Goal: Task Accomplishment & Management: Manage account settings

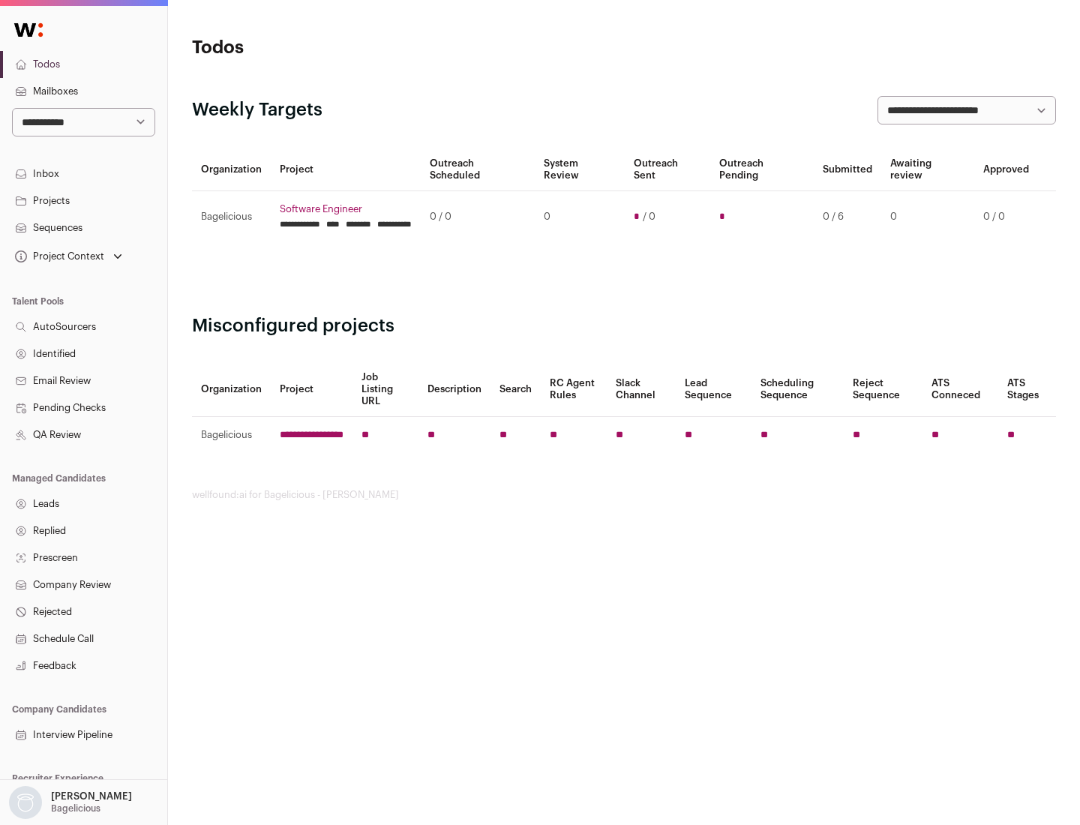
click at [83, 200] on link "Projects" at bounding box center [83, 200] width 167 height 27
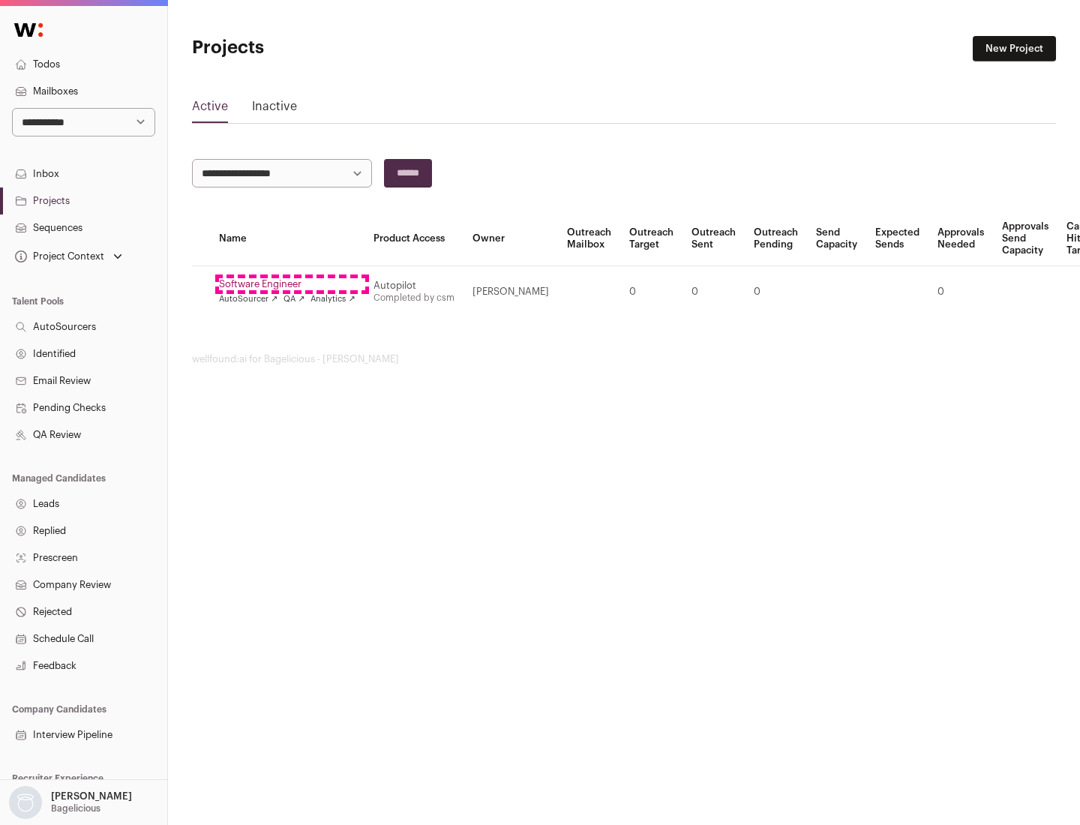
click at [292, 284] on link "Software Engineer" at bounding box center [287, 284] width 136 height 12
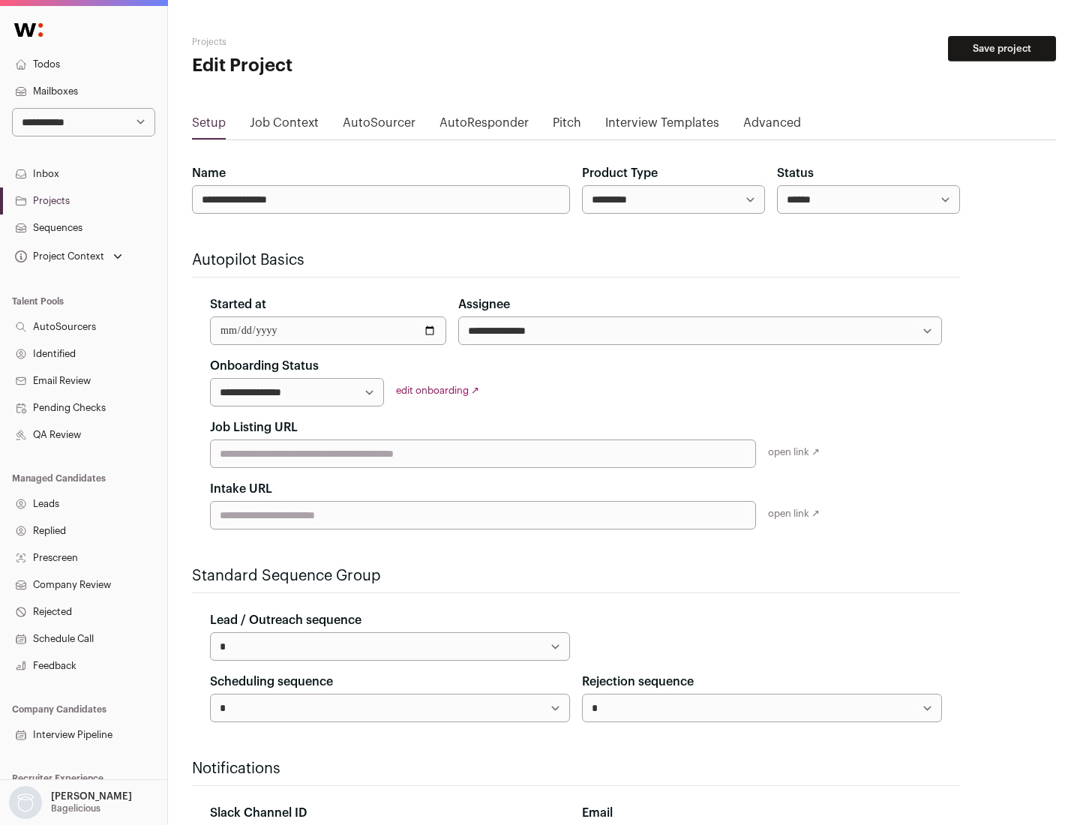
click at [1002, 49] on button "Save project" at bounding box center [1002, 48] width 108 height 25
